Goal: Task Accomplishment & Management: Use online tool/utility

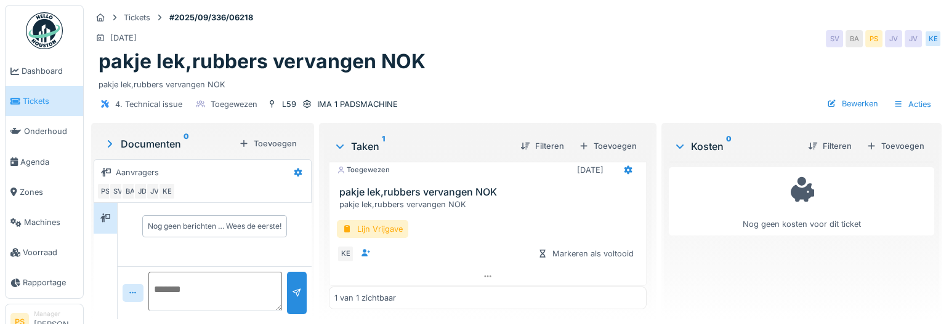
scroll to position [14, 0]
click at [615, 147] on div "Toevoegen" at bounding box center [608, 146] width 68 height 17
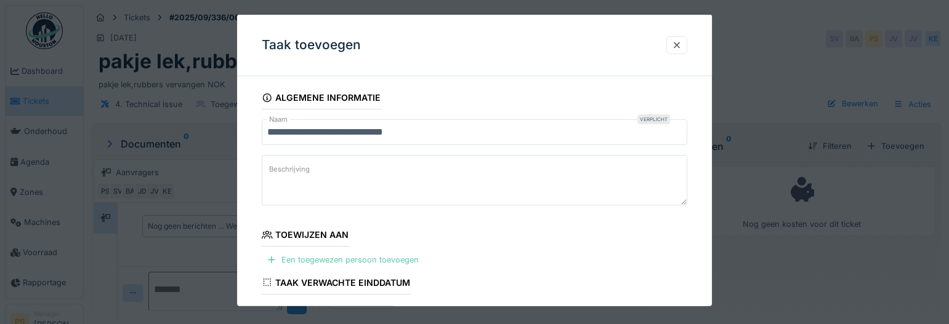
click at [339, 259] on div "Een toegewezen persoon toevoegen" at bounding box center [343, 260] width 162 height 17
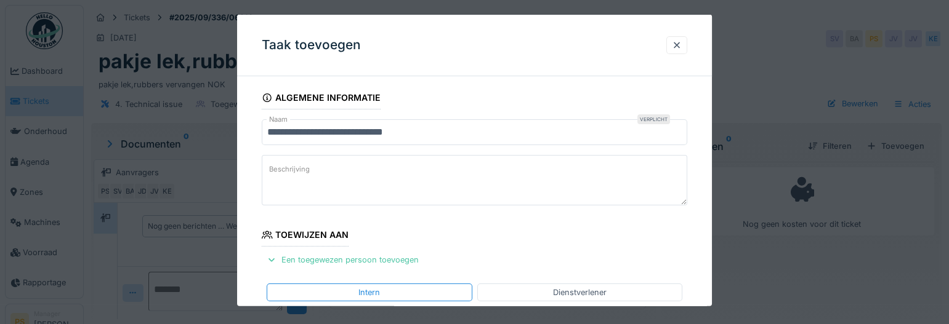
drag, startPoint x: 428, startPoint y: 33, endPoint x: 529, endPoint y: 67, distance: 107.3
click at [529, 67] on div "Taak toevoegen" at bounding box center [474, 46] width 475 height 62
drag, startPoint x: 529, startPoint y: 67, endPoint x: 680, endPoint y: 42, distance: 152.8
click at [680, 42] on div at bounding box center [677, 45] width 10 height 12
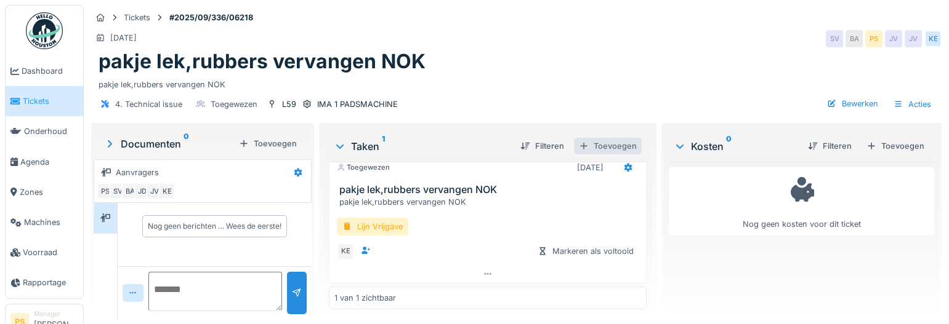
click at [608, 146] on div "Toevoegen" at bounding box center [608, 146] width 68 height 17
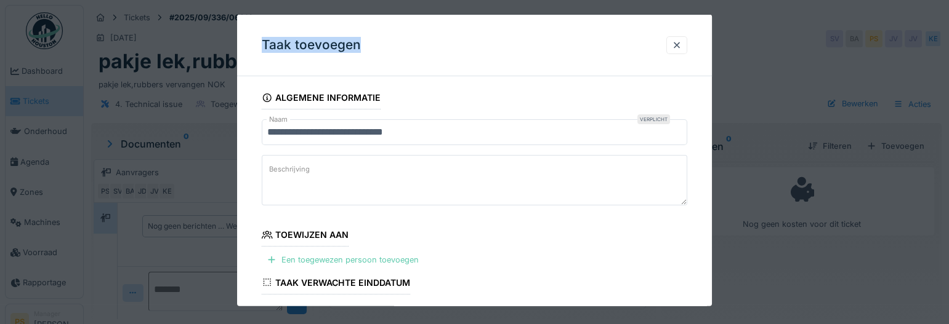
click at [315, 262] on div "Een toegewezen persoon toevoegen" at bounding box center [343, 260] width 162 height 17
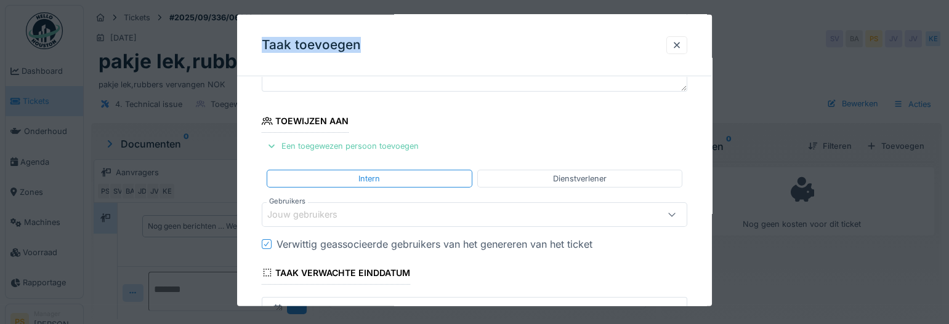
scroll to position [167, 0]
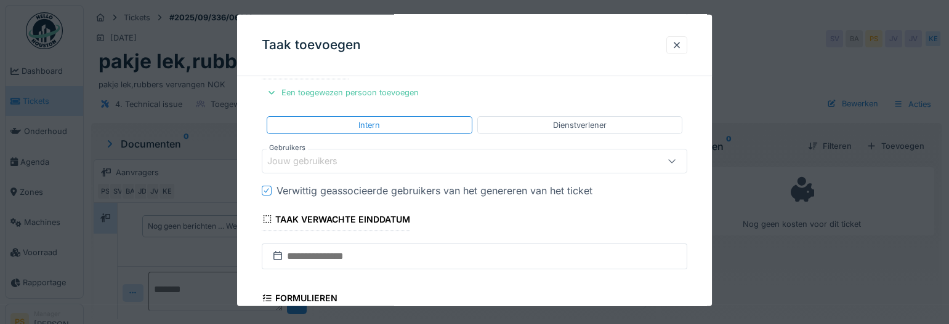
click at [295, 151] on label "Gebruikers" at bounding box center [287, 147] width 41 height 10
click at [296, 163] on div "Jouw gebruikers" at bounding box center [310, 161] width 87 height 14
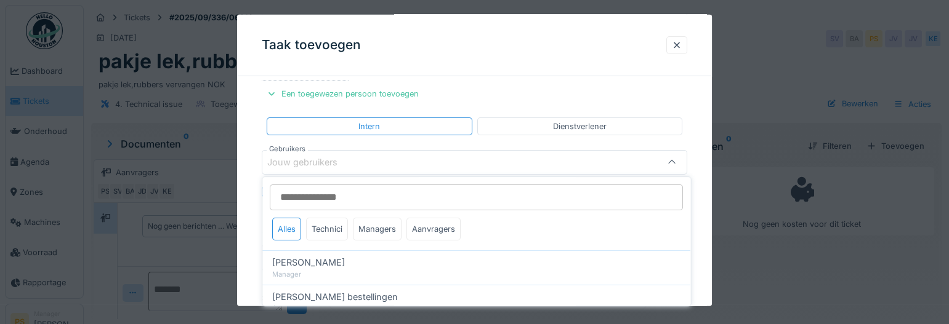
click at [304, 195] on input "Gebruikers" at bounding box center [476, 198] width 413 height 26
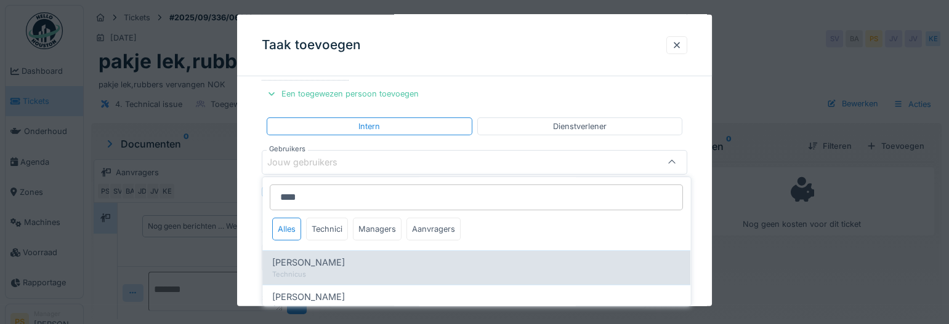
type input "****"
click at [303, 268] on span "[PERSON_NAME]" at bounding box center [308, 263] width 73 height 14
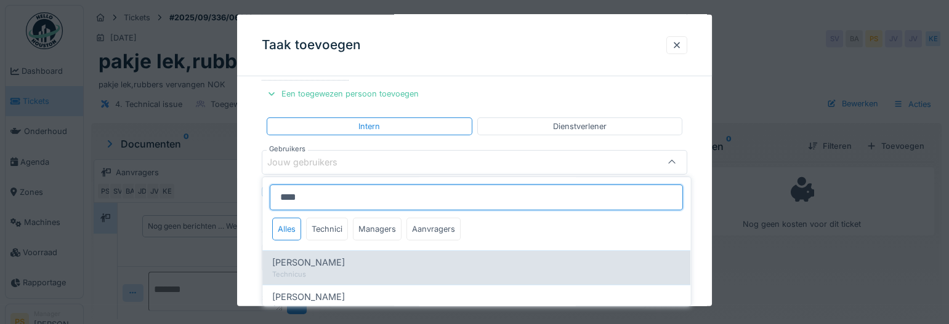
type input "****"
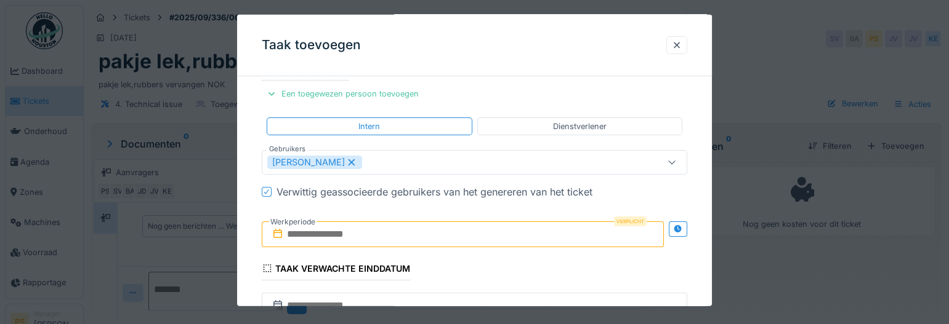
click at [257, 246] on div "**********" at bounding box center [474, 235] width 475 height 631
click at [345, 236] on input "text" at bounding box center [463, 234] width 402 height 26
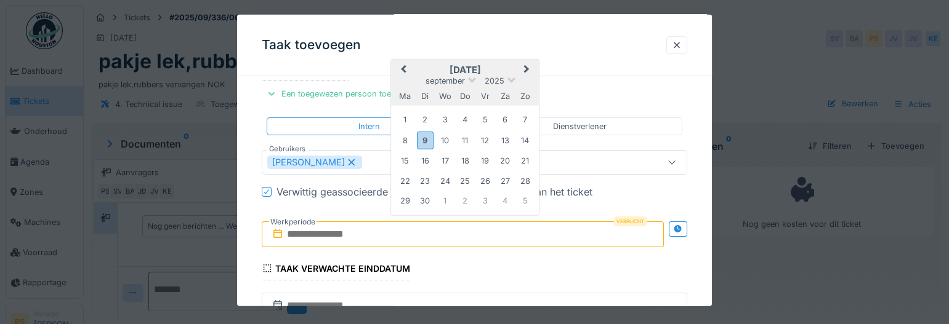
click at [476, 79] on div "[DATE]" at bounding box center [465, 80] width 148 height 10
click at [425, 139] on div "9" at bounding box center [425, 140] width 17 height 18
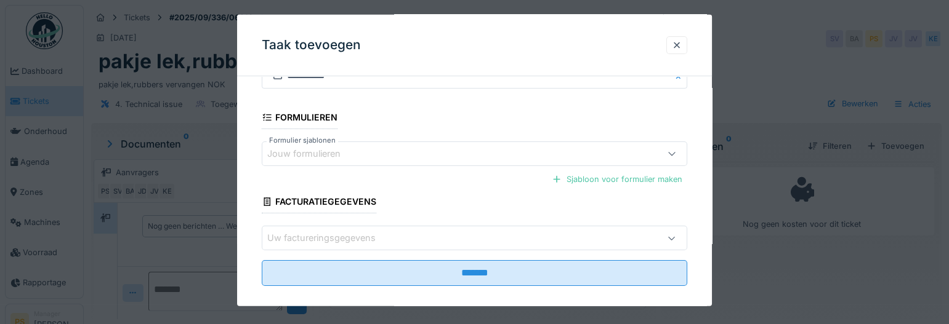
scroll to position [409, 0]
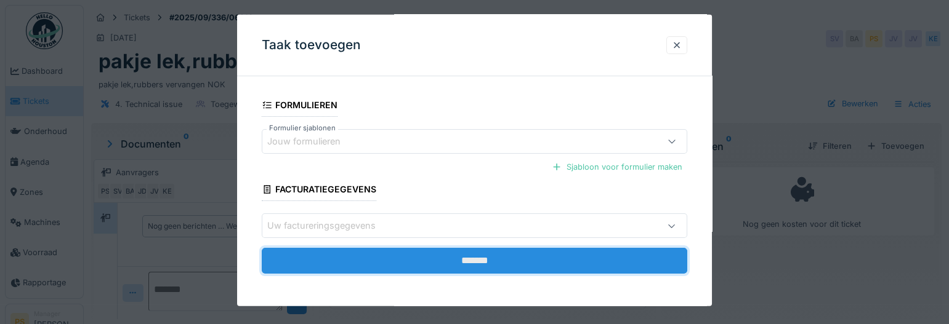
click at [471, 264] on input "*******" at bounding box center [474, 261] width 425 height 26
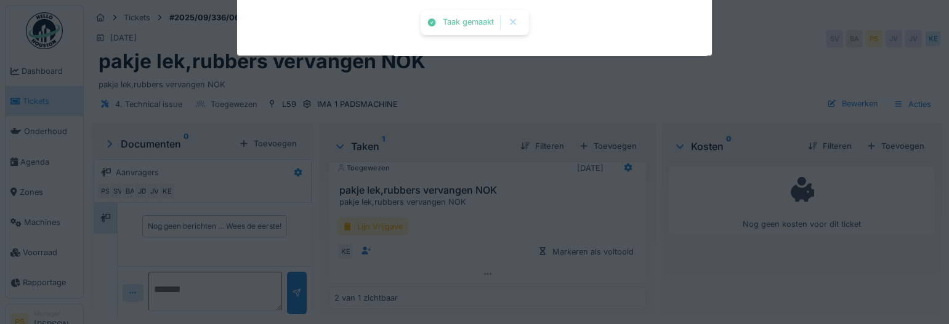
scroll to position [14, 0]
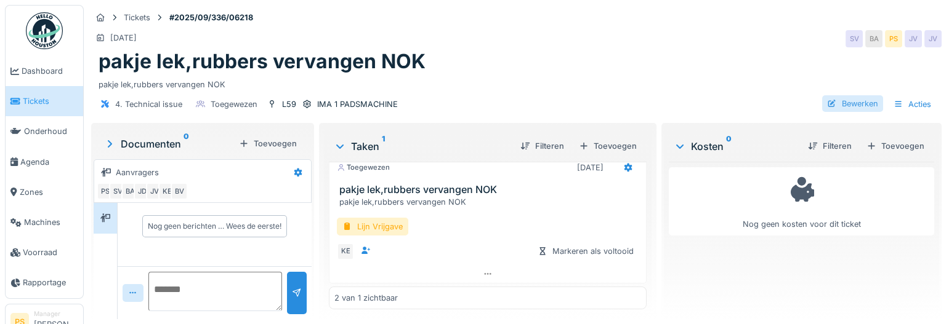
click at [849, 106] on div "Bewerken" at bounding box center [852, 103] width 61 height 17
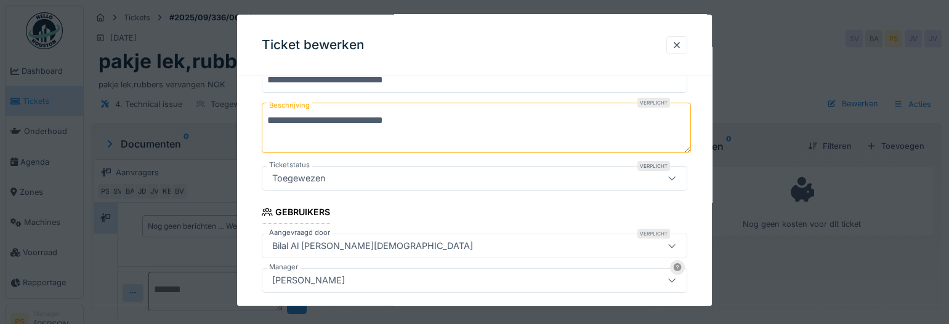
scroll to position [223, 0]
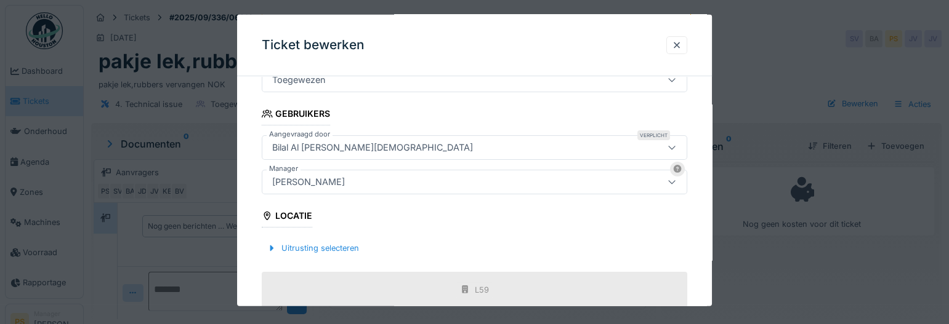
click at [78, 39] on div at bounding box center [474, 162] width 949 height 324
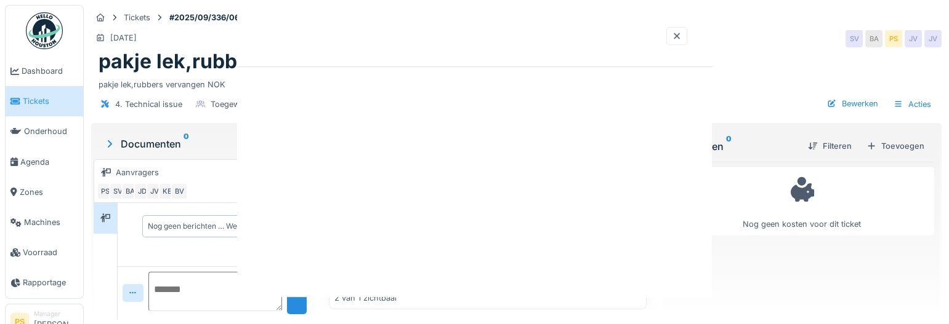
scroll to position [0, 0]
